Goal: Information Seeking & Learning: Learn about a topic

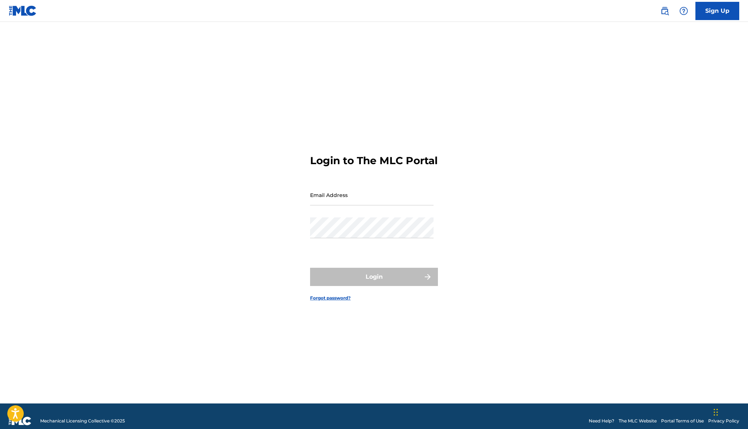
click at [329, 213] on div "Email Address" at bounding box center [371, 201] width 123 height 33
click at [330, 206] on input "Email Address" at bounding box center [371, 195] width 123 height 21
click at [333, 203] on input "Email Address" at bounding box center [371, 195] width 123 height 21
click at [340, 204] on input "Email Address" at bounding box center [371, 195] width 123 height 21
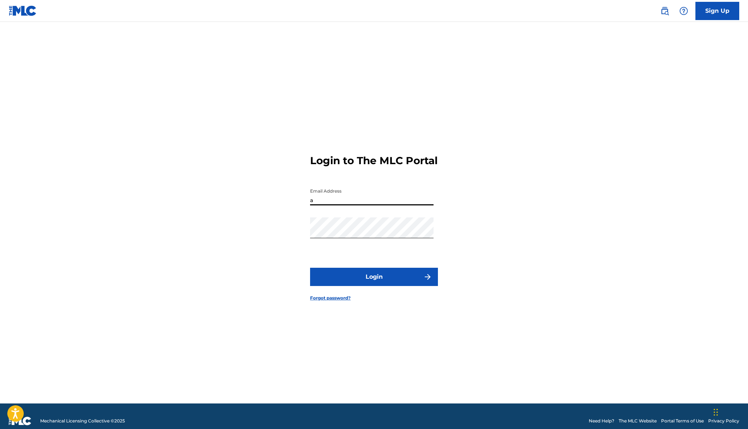
type input "[PERSON_NAME][EMAIL_ADDRESS][DOMAIN_NAME]"
click at [373, 286] on button "Login" at bounding box center [374, 277] width 128 height 18
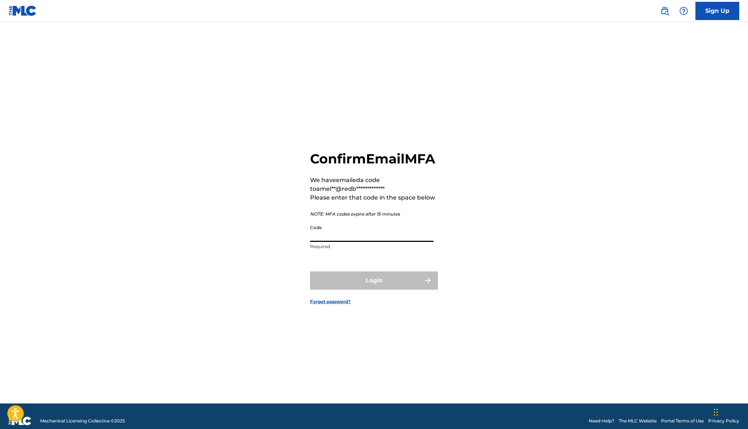
click at [337, 241] on input "Code" at bounding box center [371, 231] width 123 height 21
paste input "488067"
type input "488067"
click at [361, 290] on button "Login" at bounding box center [374, 281] width 128 height 18
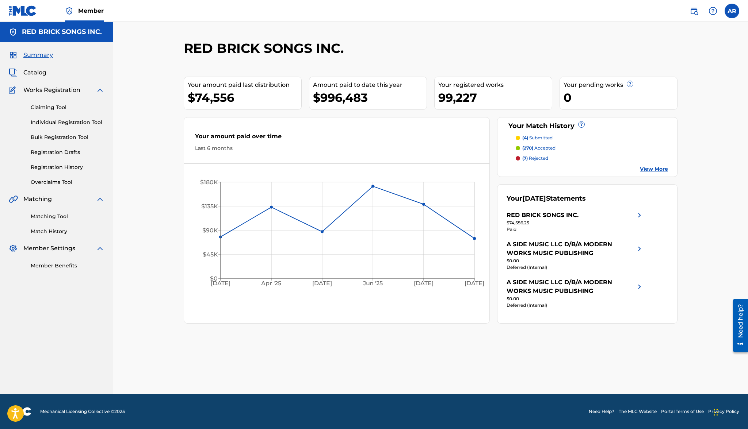
click at [31, 70] on span "Catalog" at bounding box center [34, 72] width 23 height 9
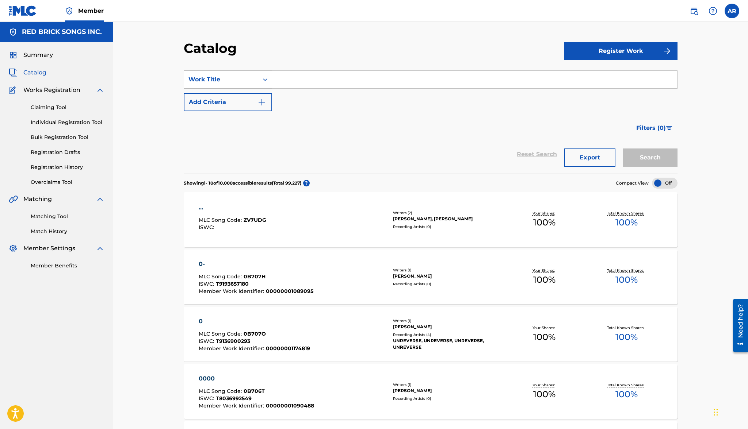
click at [236, 82] on div "Work Title" at bounding box center [221, 79] width 66 height 9
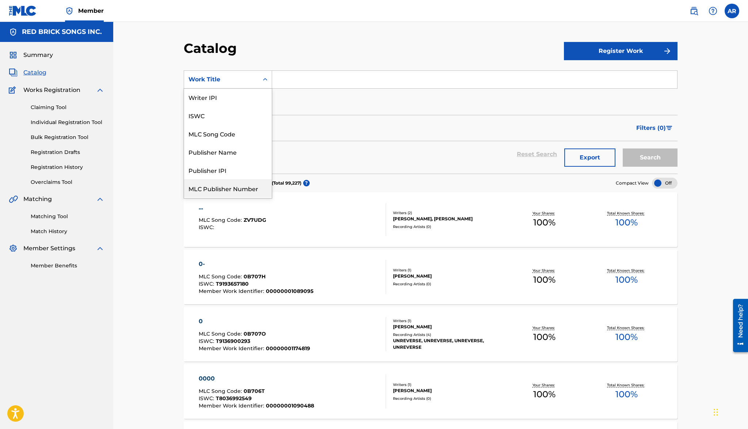
scroll to position [16, 0]
click at [231, 153] on div "Publisher Name" at bounding box center [228, 155] width 88 height 18
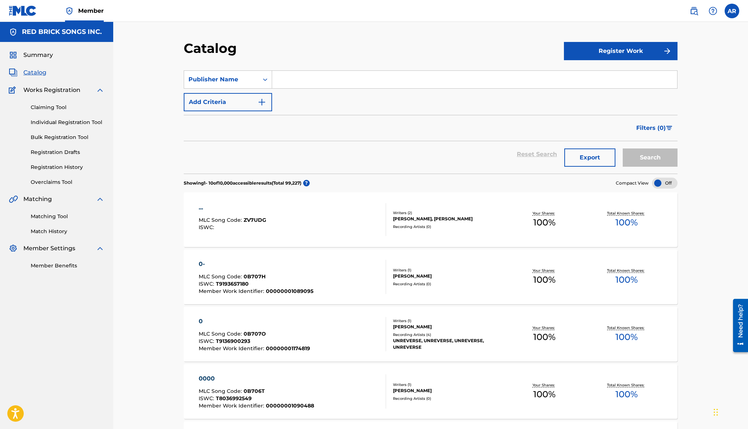
click at [290, 80] on input "Search Form" at bounding box center [474, 80] width 405 height 18
click at [484, 155] on button "Search" at bounding box center [650, 158] width 55 height 18
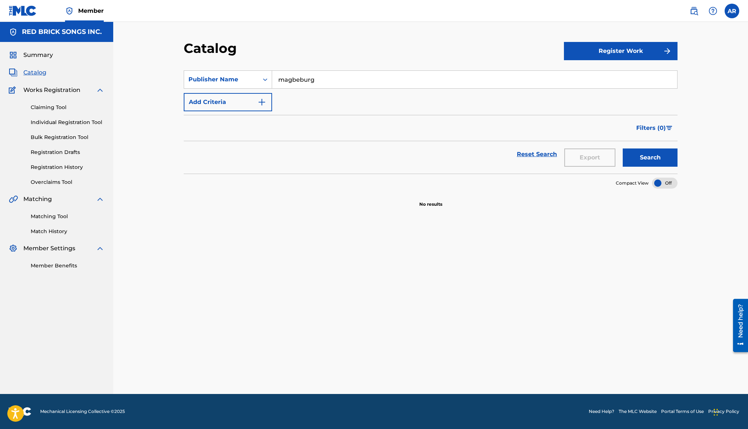
click at [292, 83] on input "magbeburg" at bounding box center [474, 80] width 405 height 18
click at [297, 79] on input "magbeburg" at bounding box center [474, 80] width 405 height 18
type input "[GEOGRAPHIC_DATA]"
click at [484, 149] on button "Search" at bounding box center [650, 158] width 55 height 18
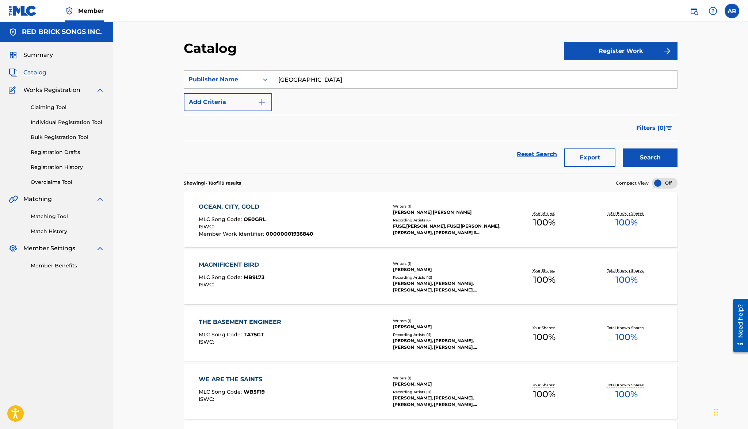
click at [367, 231] on div "OCEAN, CITY, GOLD MLC Song Code : OE0GRL ISWC : Member Work Identifier : 000000…" at bounding box center [293, 220] width 188 height 34
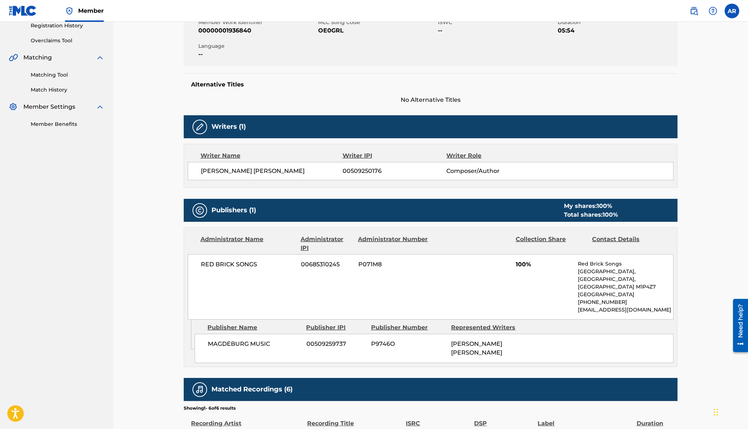
scroll to position [145, 0]
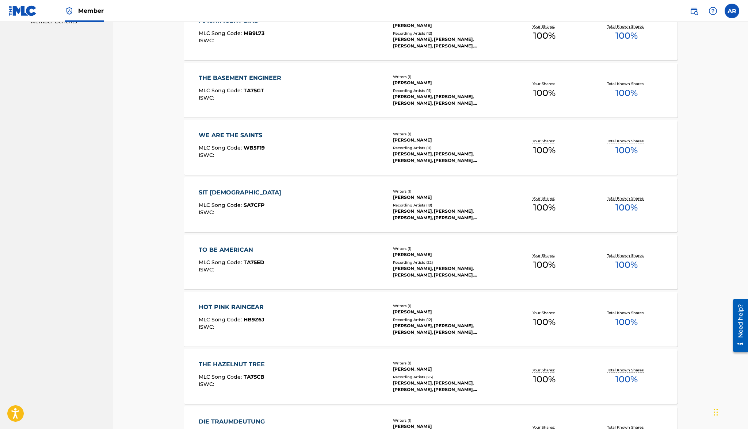
scroll to position [244, 0]
click at [320, 347] on section "OCEAN, CITY, GOLD MLC Song Code : OE0GRL ISWC : Member Work Identifier : 000000…" at bounding box center [431, 232] width 494 height 574
click at [312, 328] on div "HOT PINK RAINGEAR MLC Song Code : HB9Z6J ISWC :" at bounding box center [293, 319] width 188 height 33
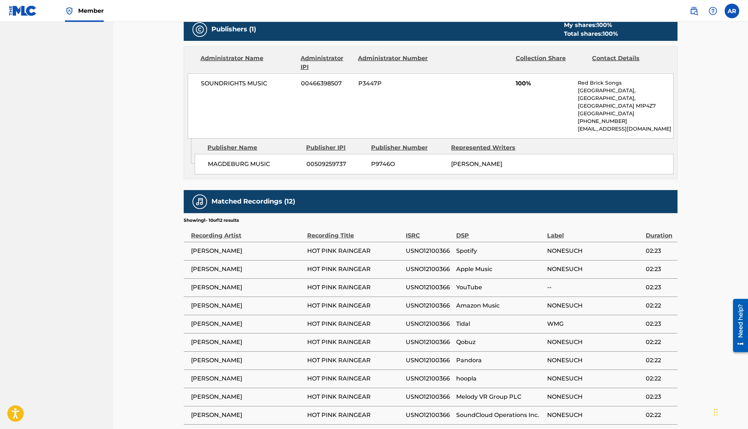
scroll to position [322, 0]
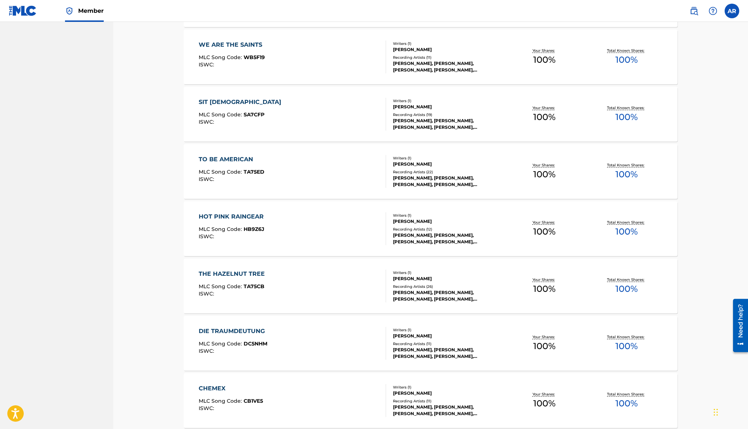
scroll to position [406, 0]
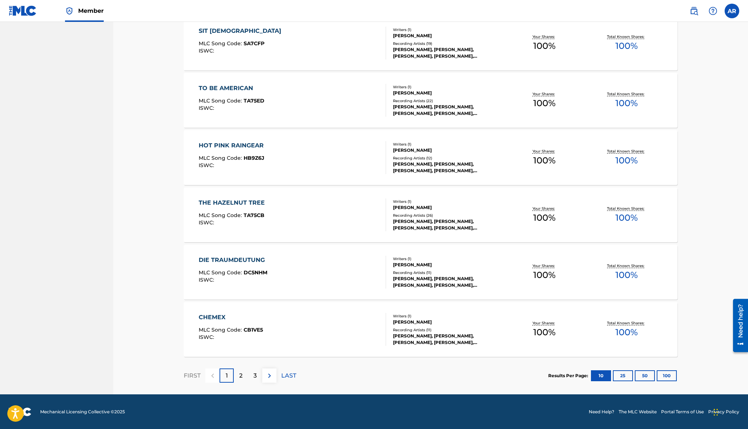
click at [298, 323] on div "CHEMEX MLC Song Code : CB1VE5 ISWC :" at bounding box center [293, 329] width 188 height 33
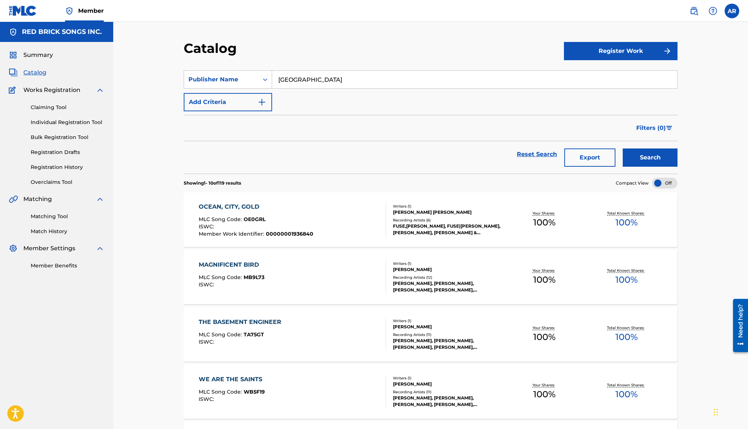
scroll to position [406, 0]
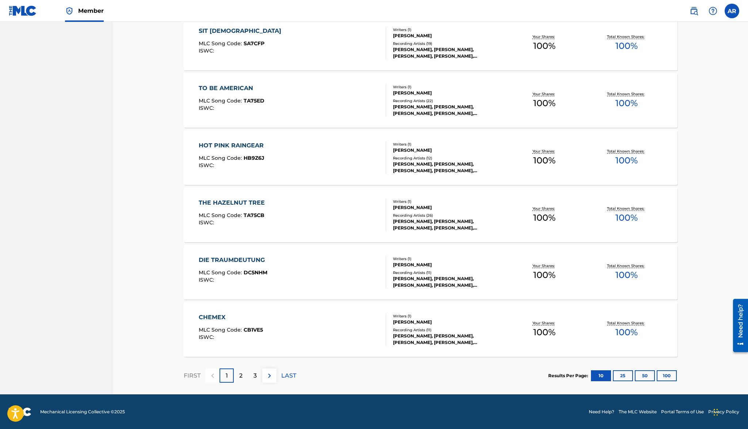
click at [255, 381] on div "3" at bounding box center [255, 376] width 14 height 14
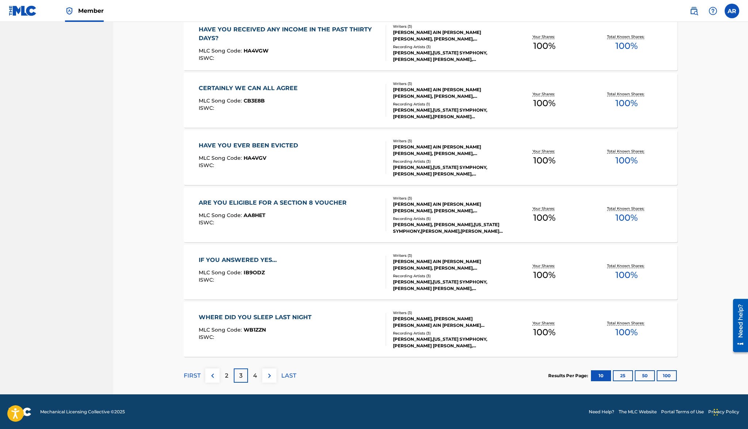
click at [319, 258] on div "IF YOU ANSWERED YES… MLC Song Code : IB9ODZ ISWC :" at bounding box center [293, 272] width 188 height 33
